Goal: Navigation & Orientation: Find specific page/section

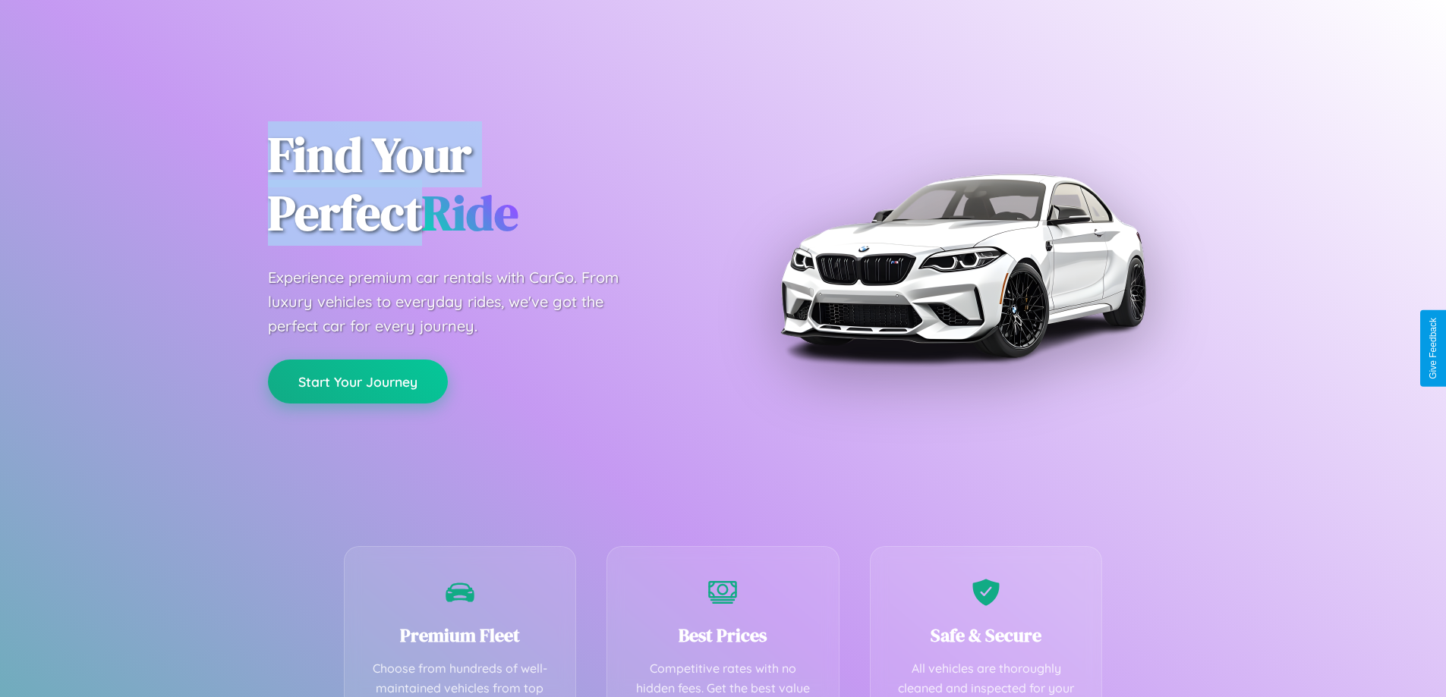
click at [357, 382] on button "Start Your Journey" at bounding box center [358, 382] width 180 height 44
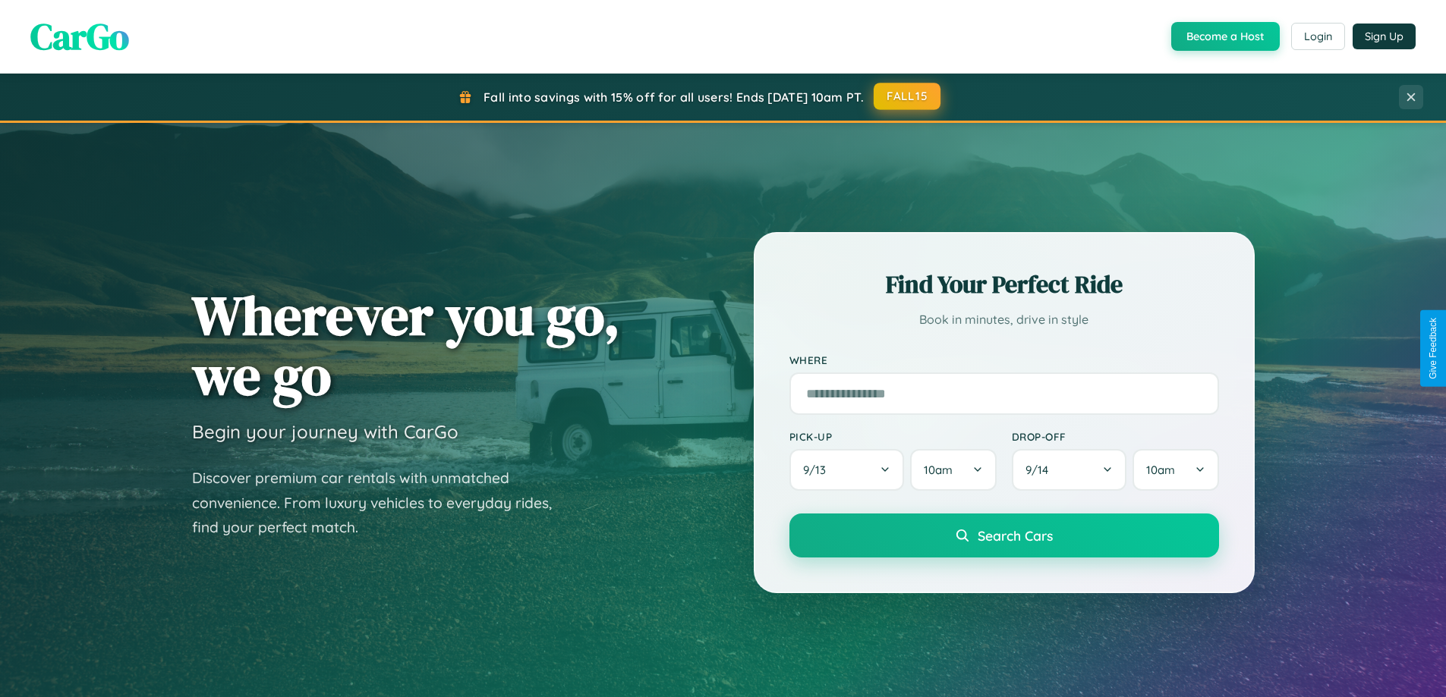
click at [908, 96] on button "FALL15" at bounding box center [907, 96] width 67 height 27
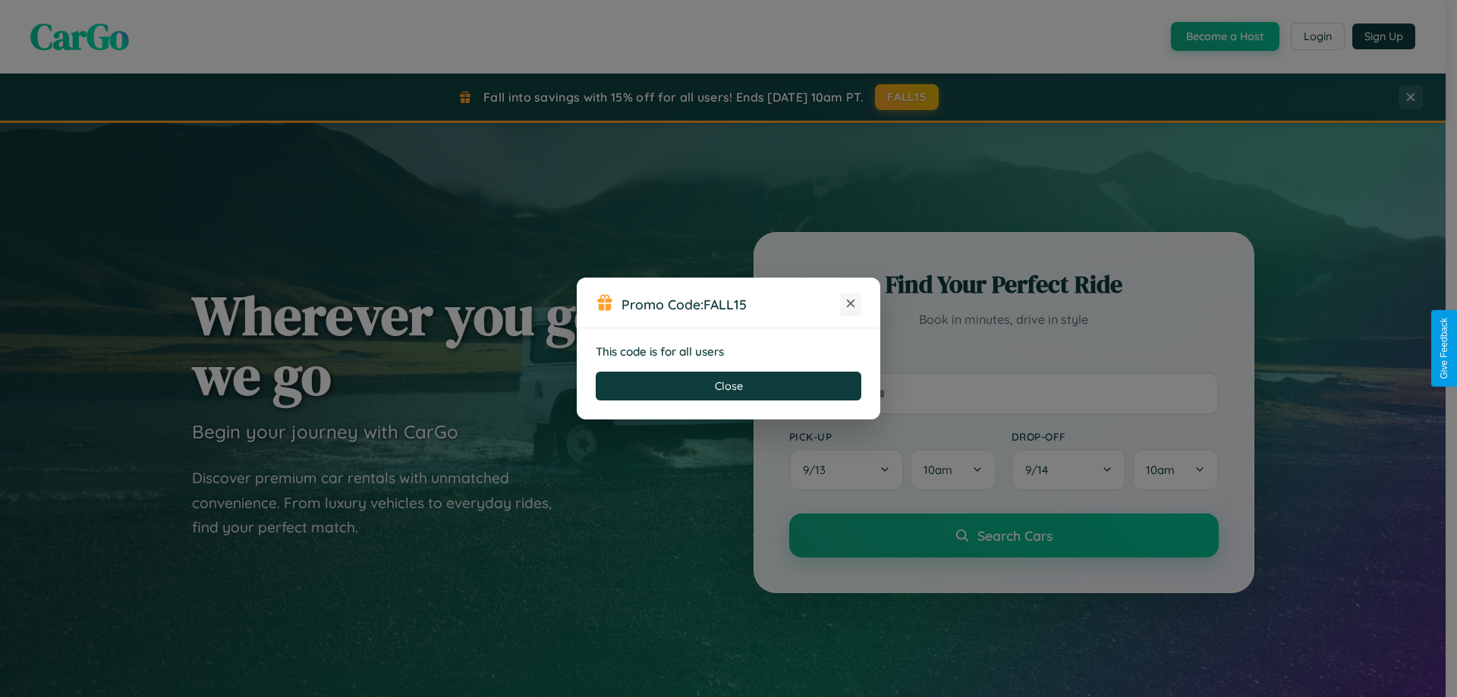
click at [851, 304] on icon at bounding box center [850, 303] width 15 height 15
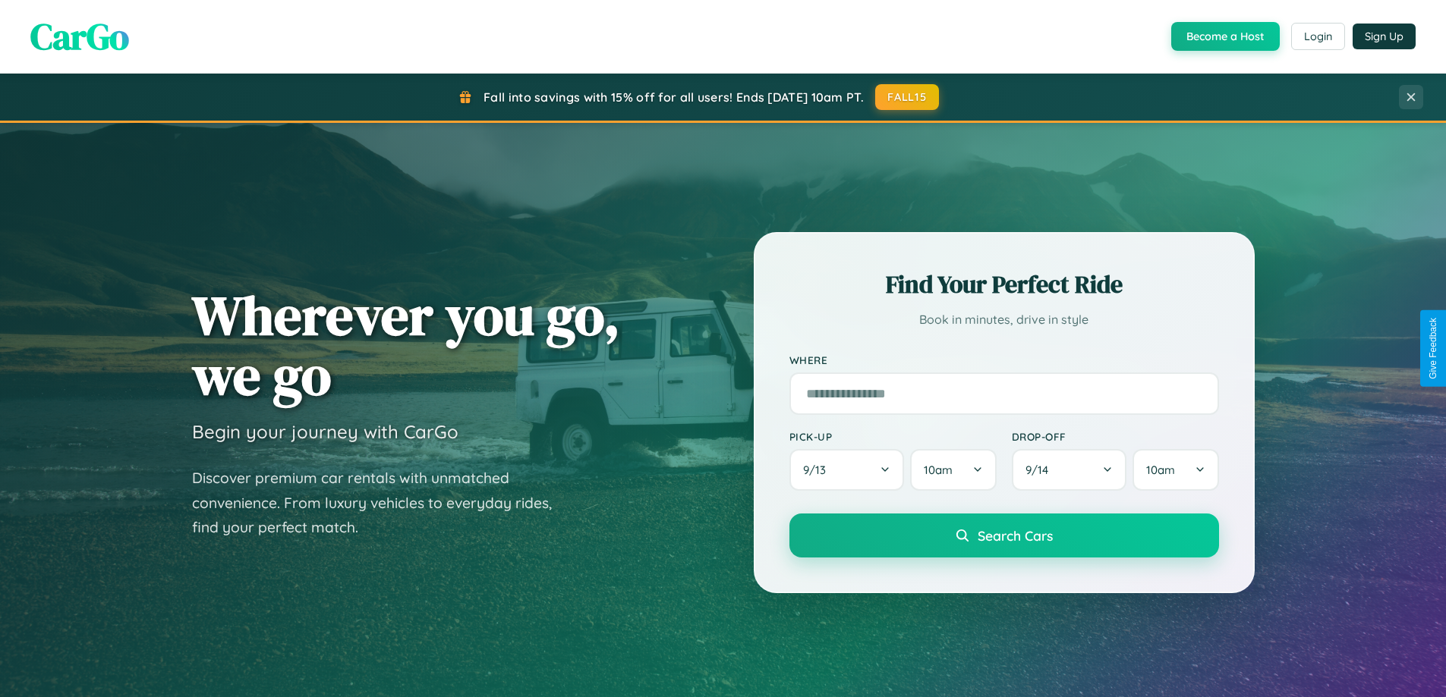
scroll to position [1044, 0]
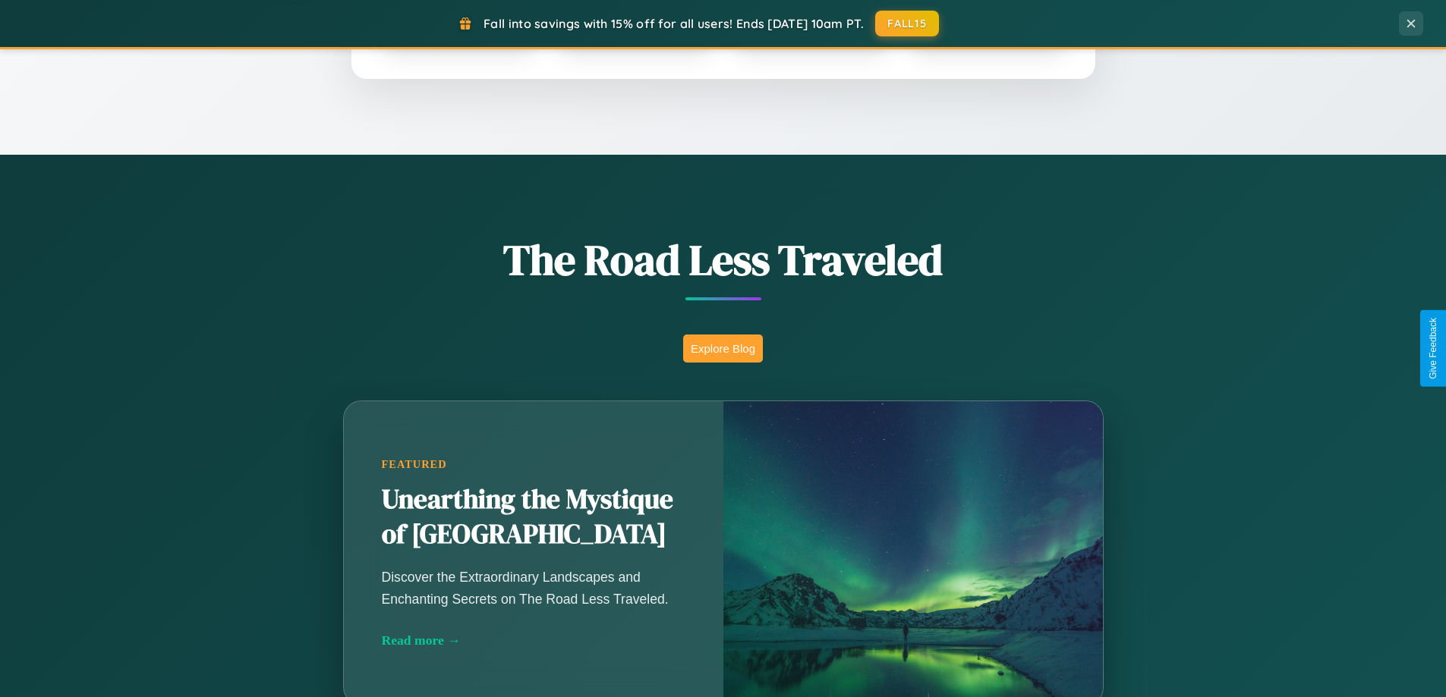
click at [722, 348] on button "Explore Blog" at bounding box center [723, 349] width 80 height 28
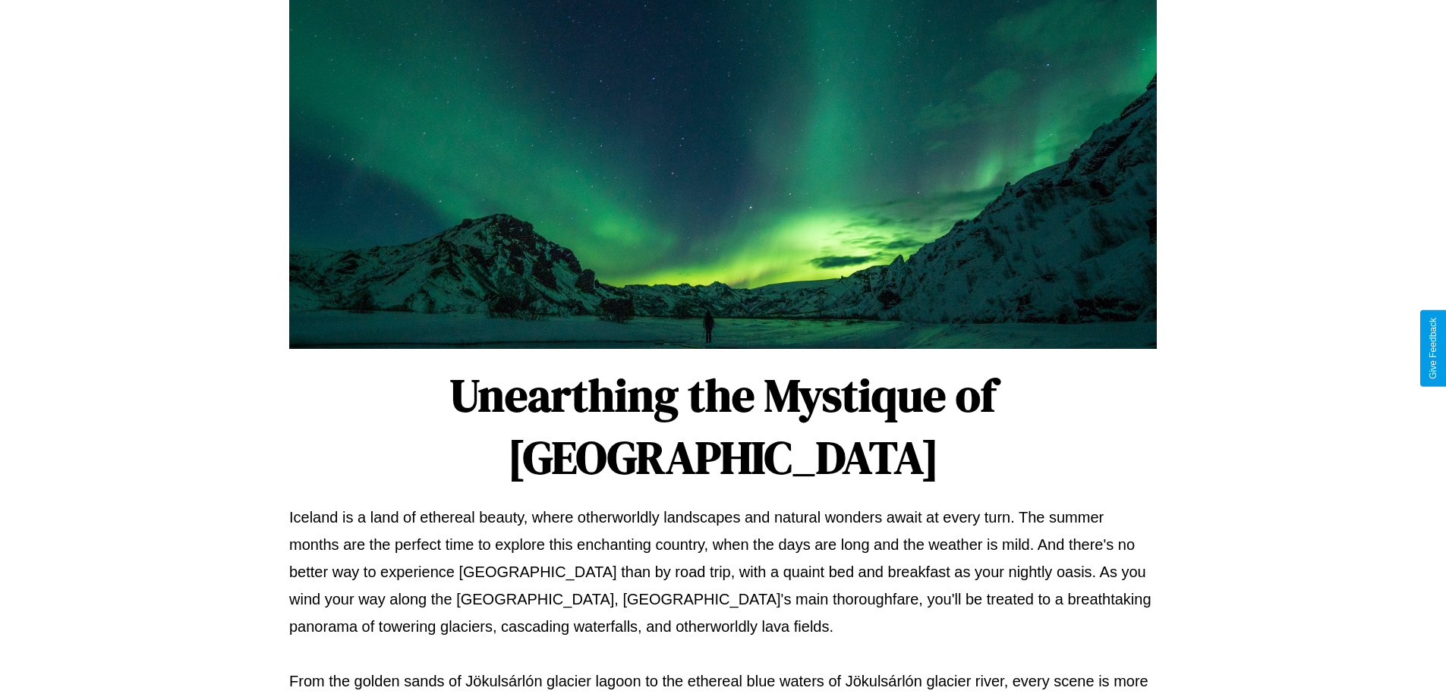
scroll to position [491, 0]
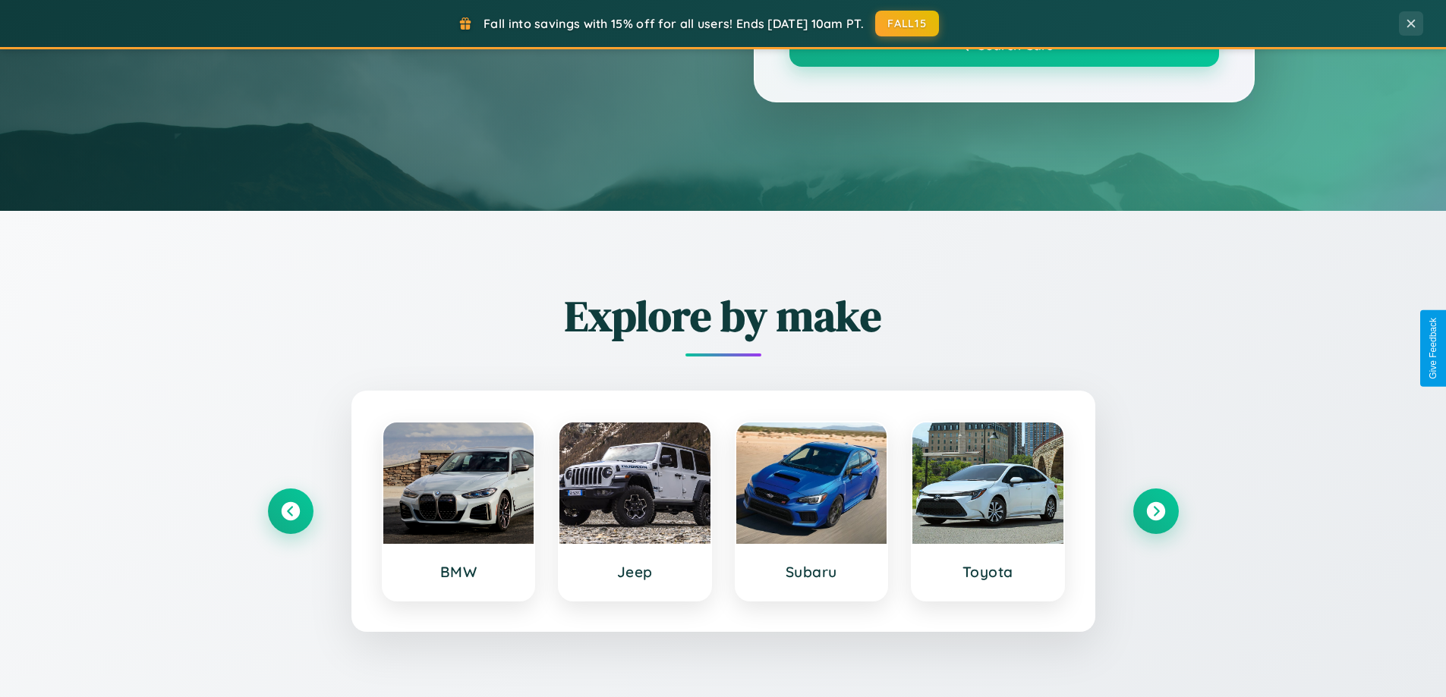
scroll to position [1044, 0]
